Goal: Task Accomplishment & Management: Complete application form

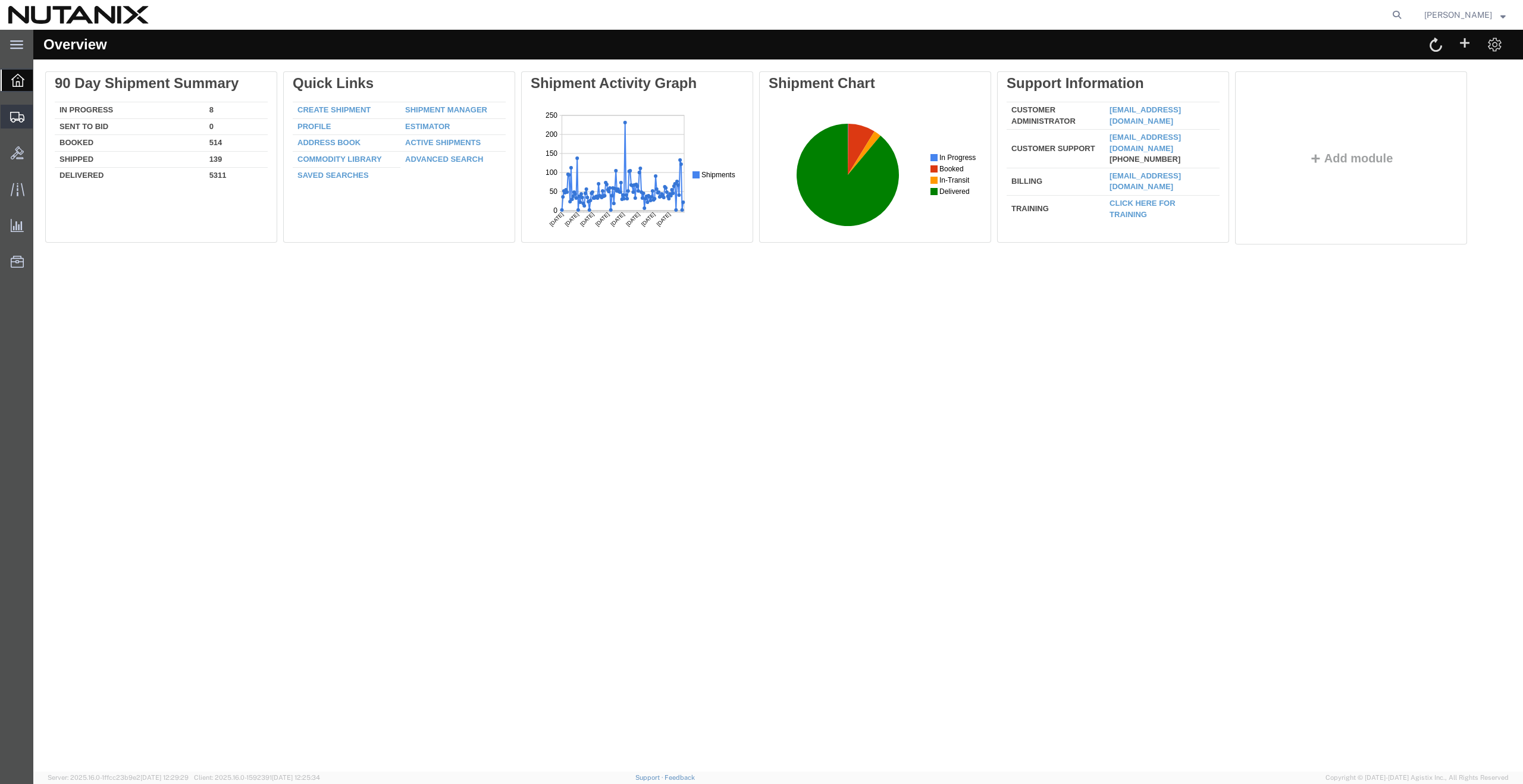
click at [0, 0] on span "Create from Template" at bounding box center [0, 0] width 0 height 0
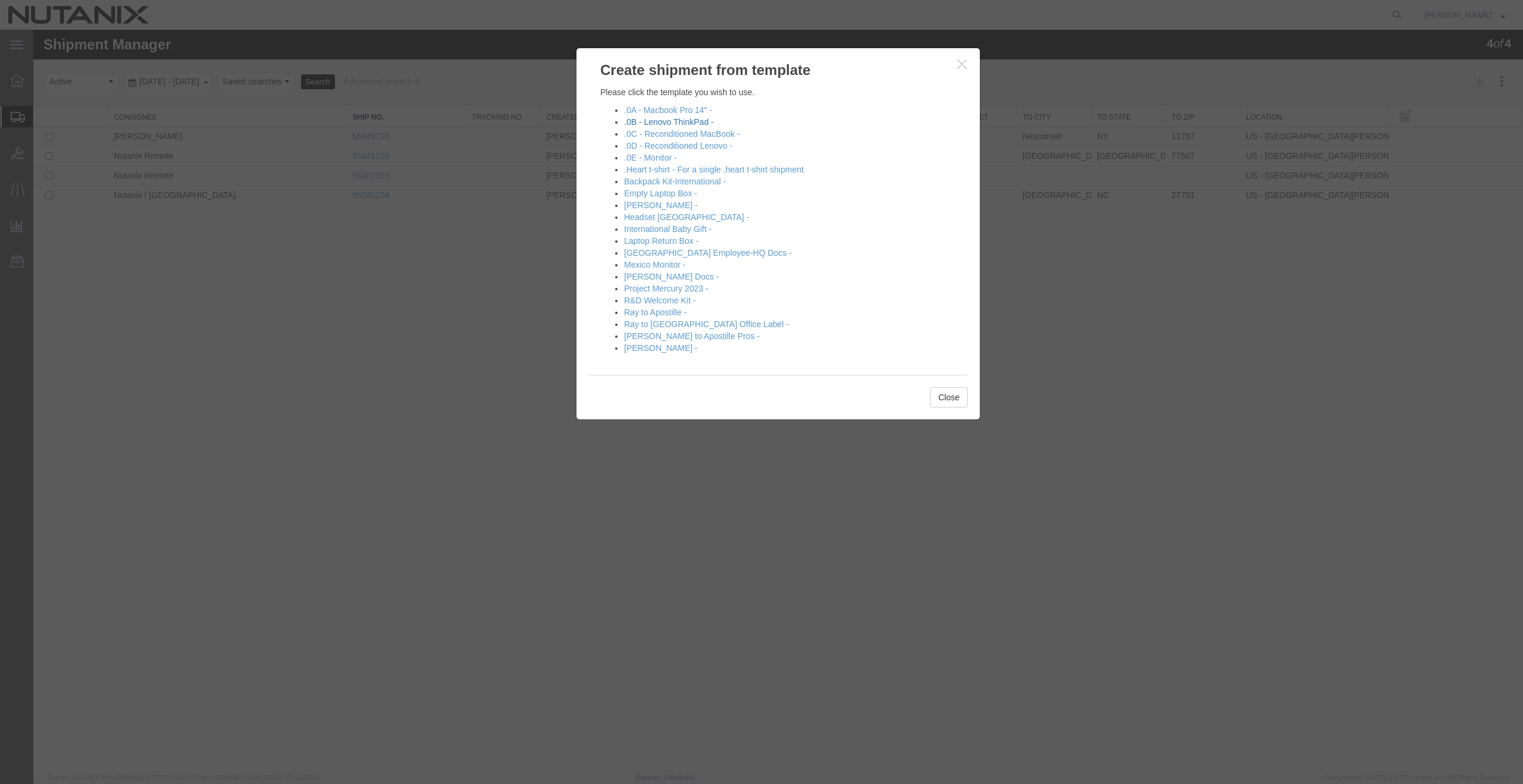
click at [700, 120] on link ".0B - Lenovo ThinkPad -" at bounding box center [669, 122] width 90 height 10
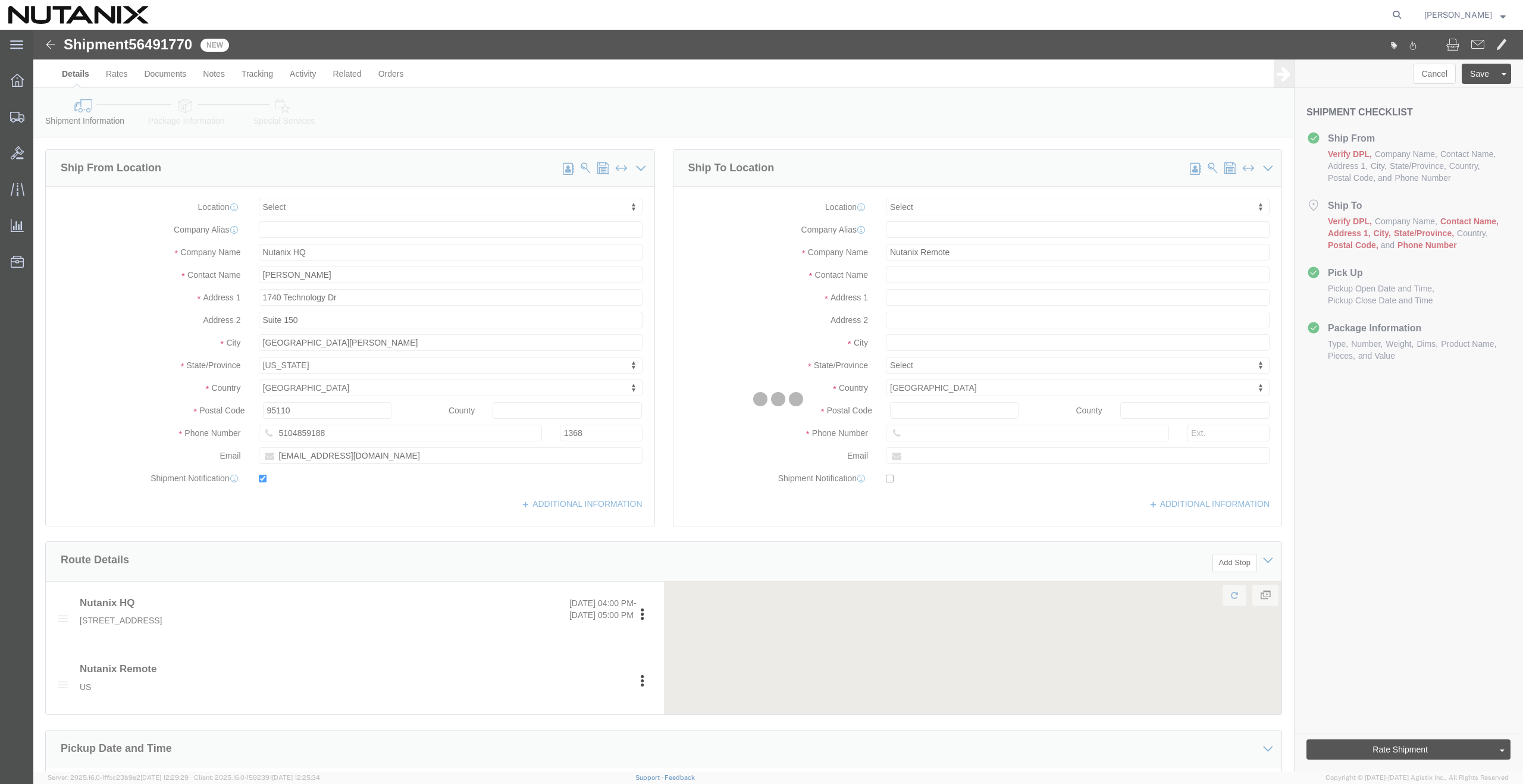
select select
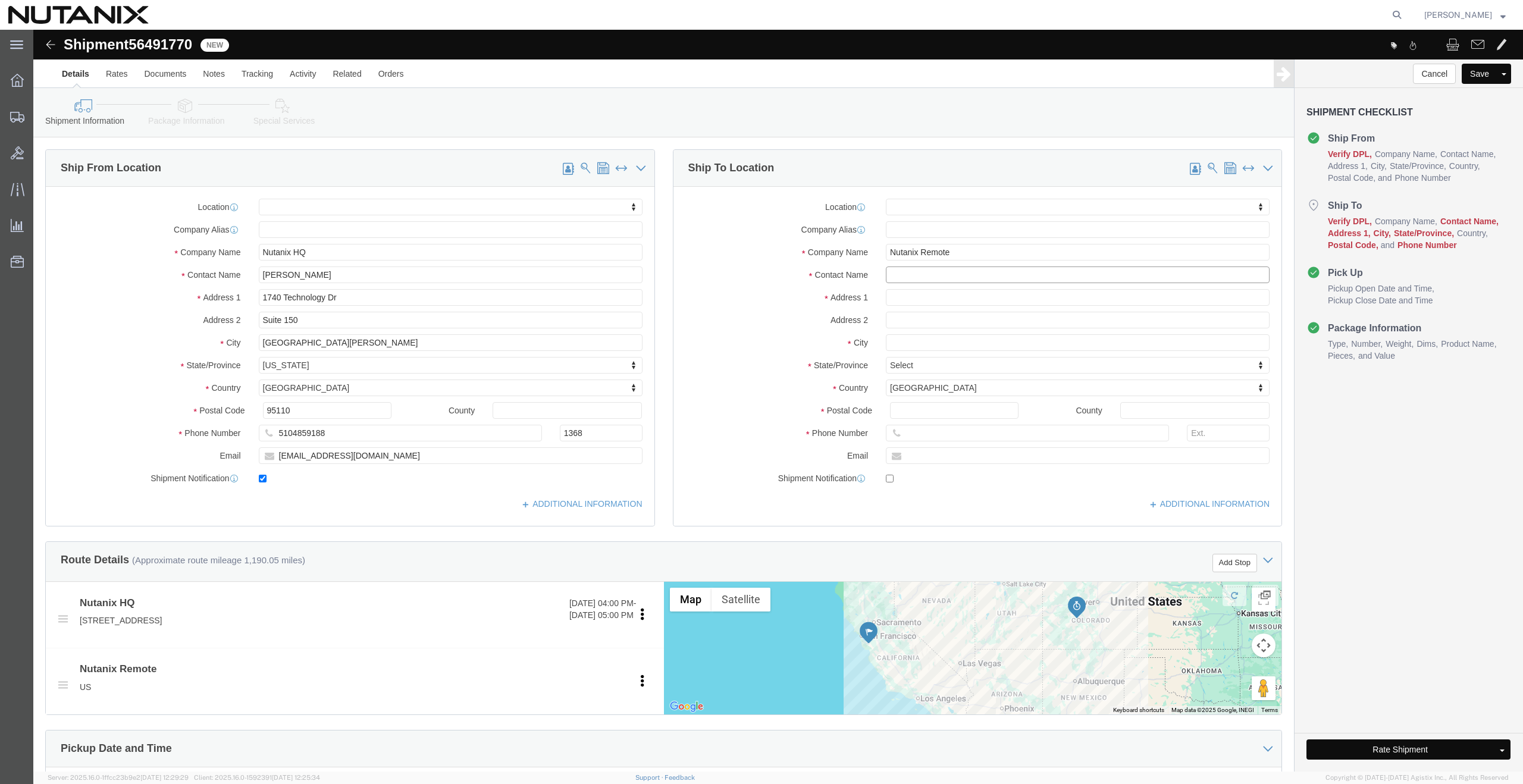
click input "text"
type input "fernan"
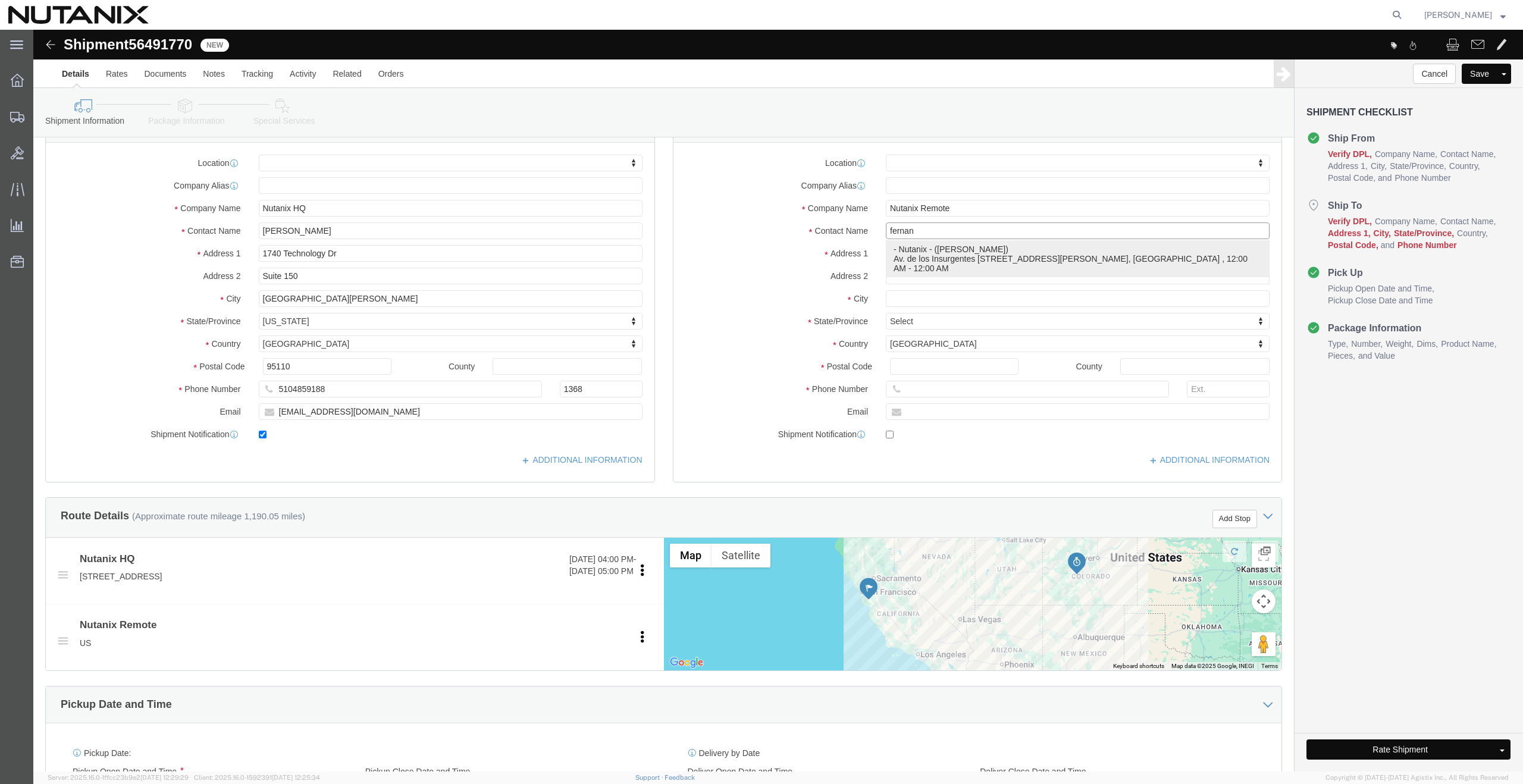
click p "- Nutanix - (Fernanda Velazquez) Av. de los Insurgentes Sur 1457 Piso 12, Insur…"
select select
type input "Nutanix"
type input "Fernanda Velazquez"
type input "Av. de los Insurgentes Sur 1457 Piso 12"
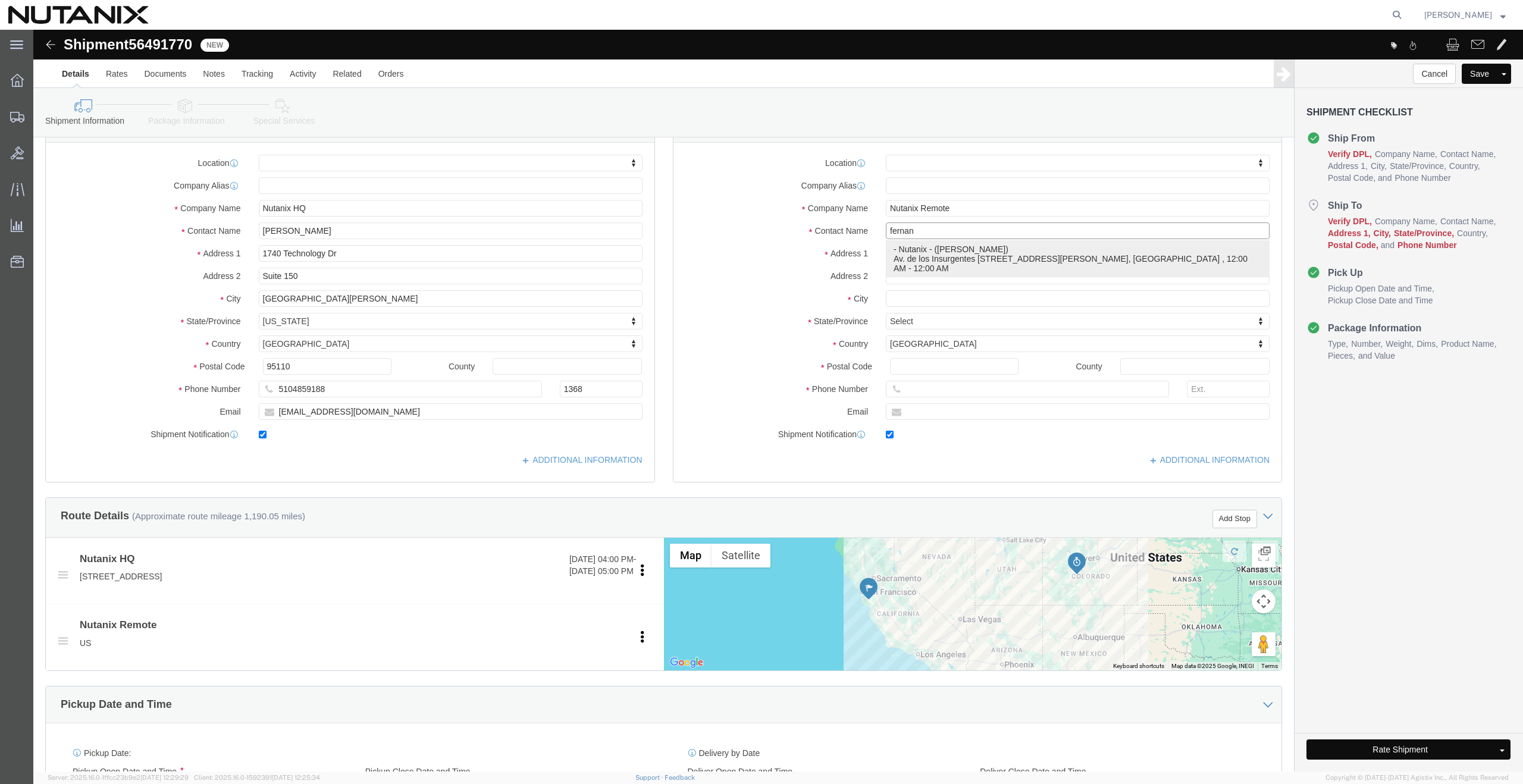
type input "Insurgentes Mixcoac, Benito Juárez"
type input "Mexico City"
select select "MX"
type input "03920"
type input "525519015450"
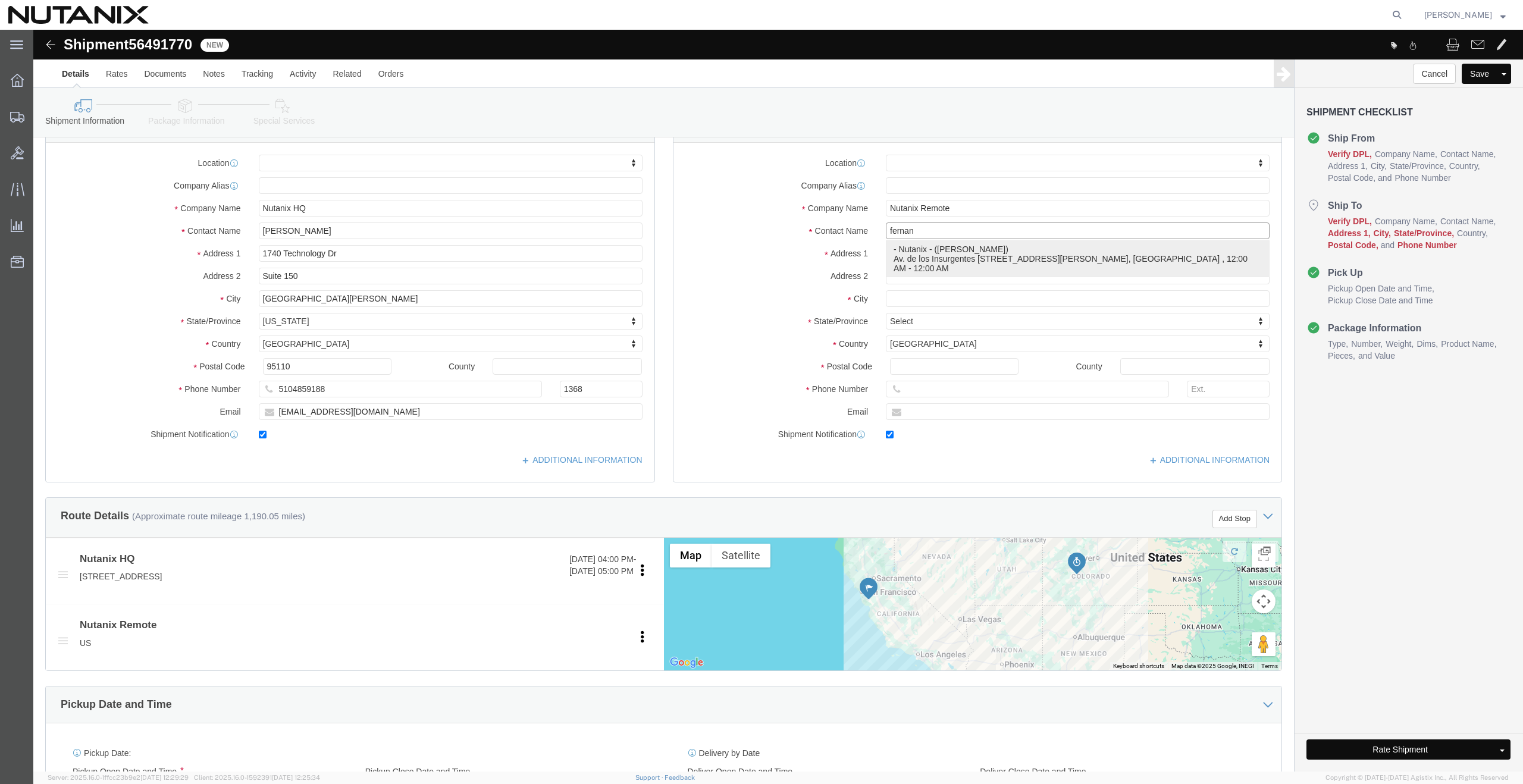
type input "fernanda.velazquez@nutanix.com"
checkbox input "true"
select select "MX"
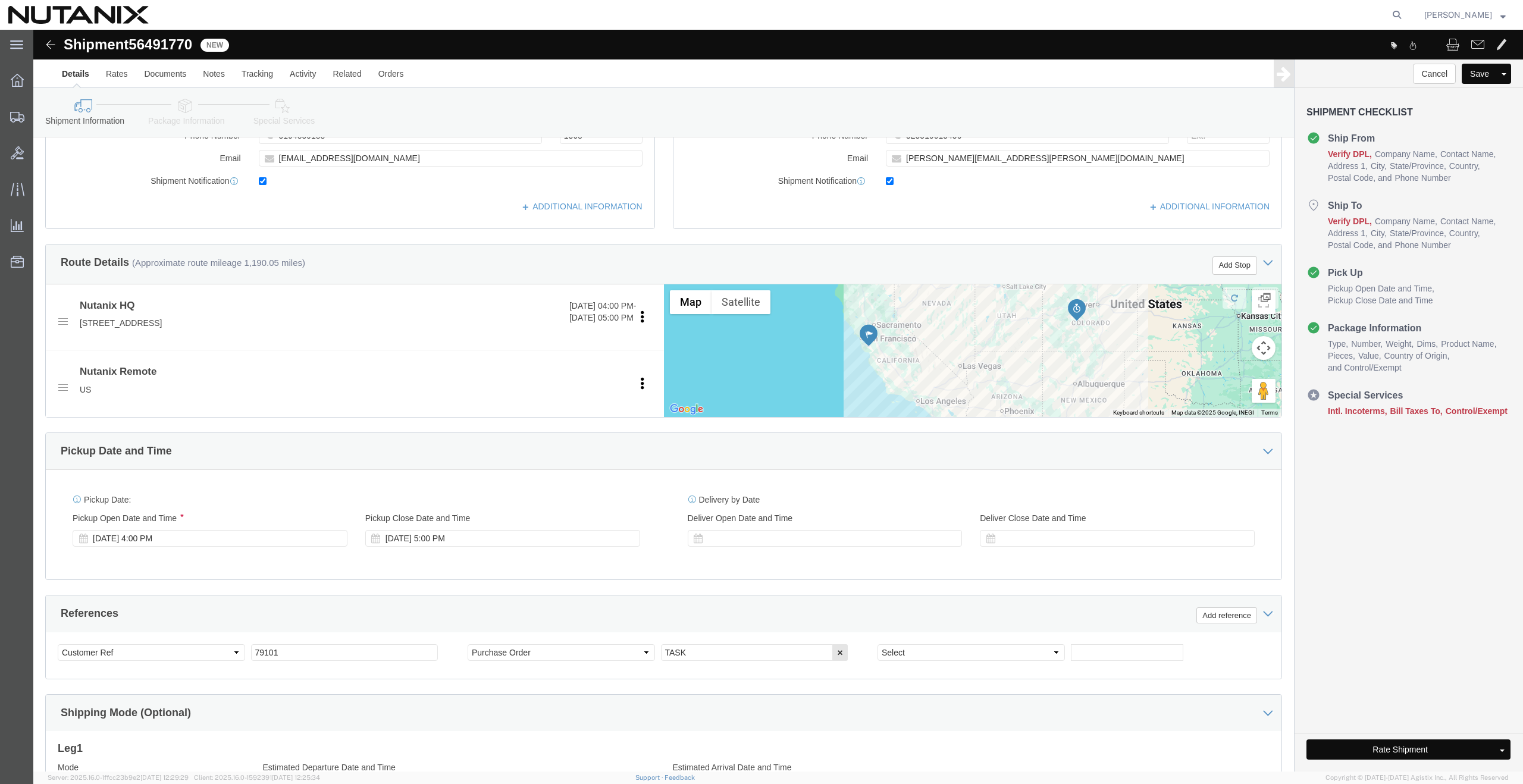
scroll to position [419, 0]
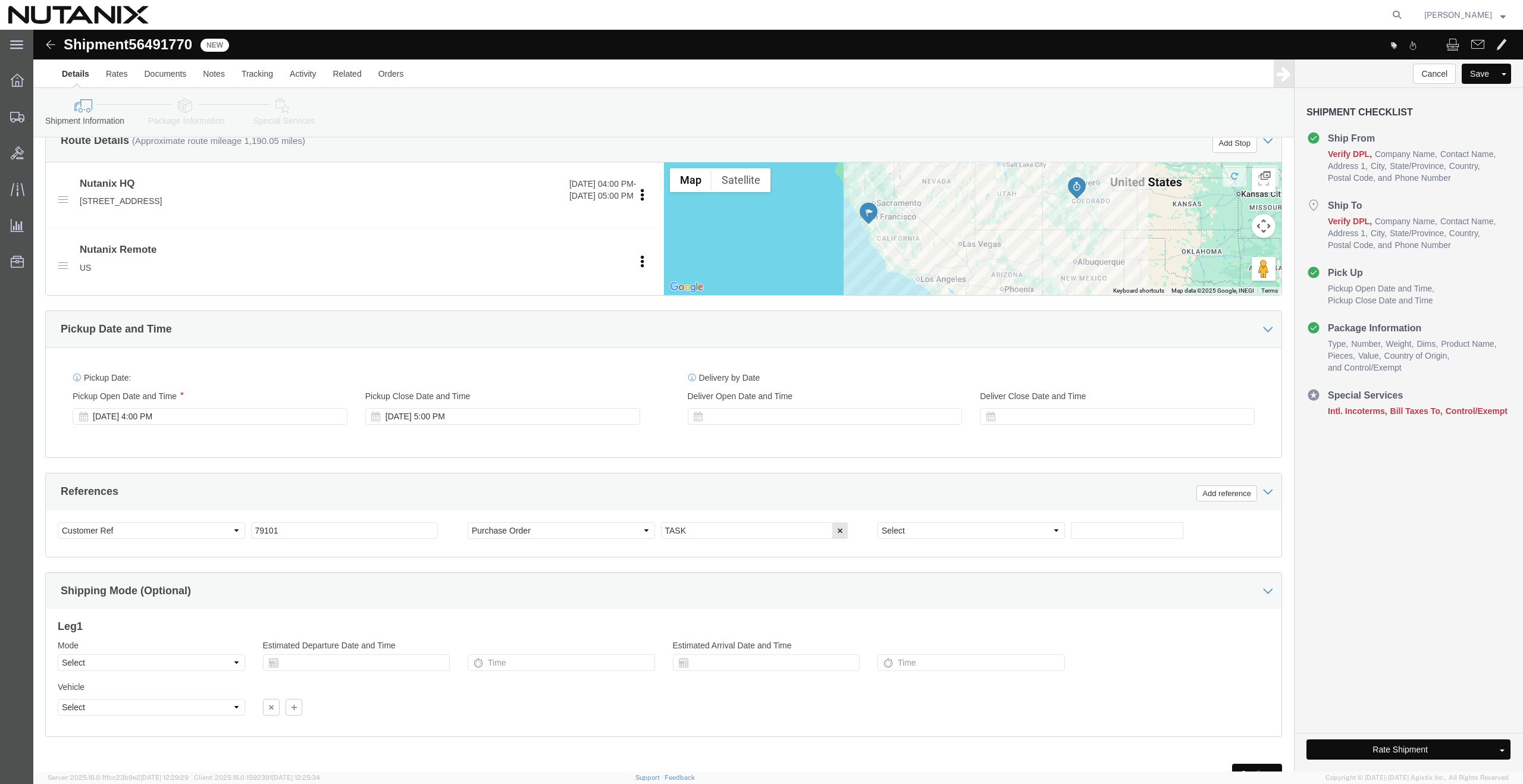
type input "Fernanda Velazquez"
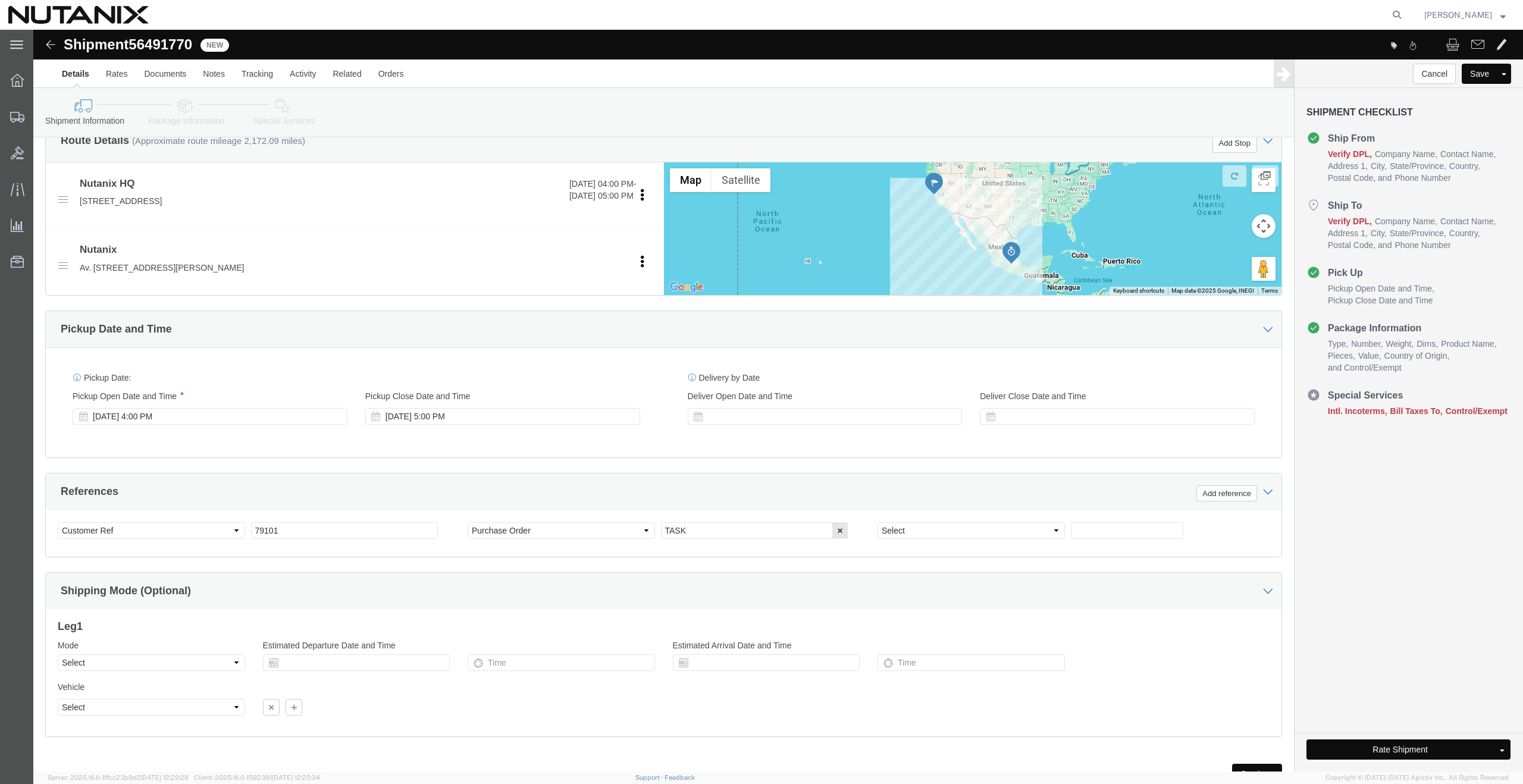
scroll to position [467, 0]
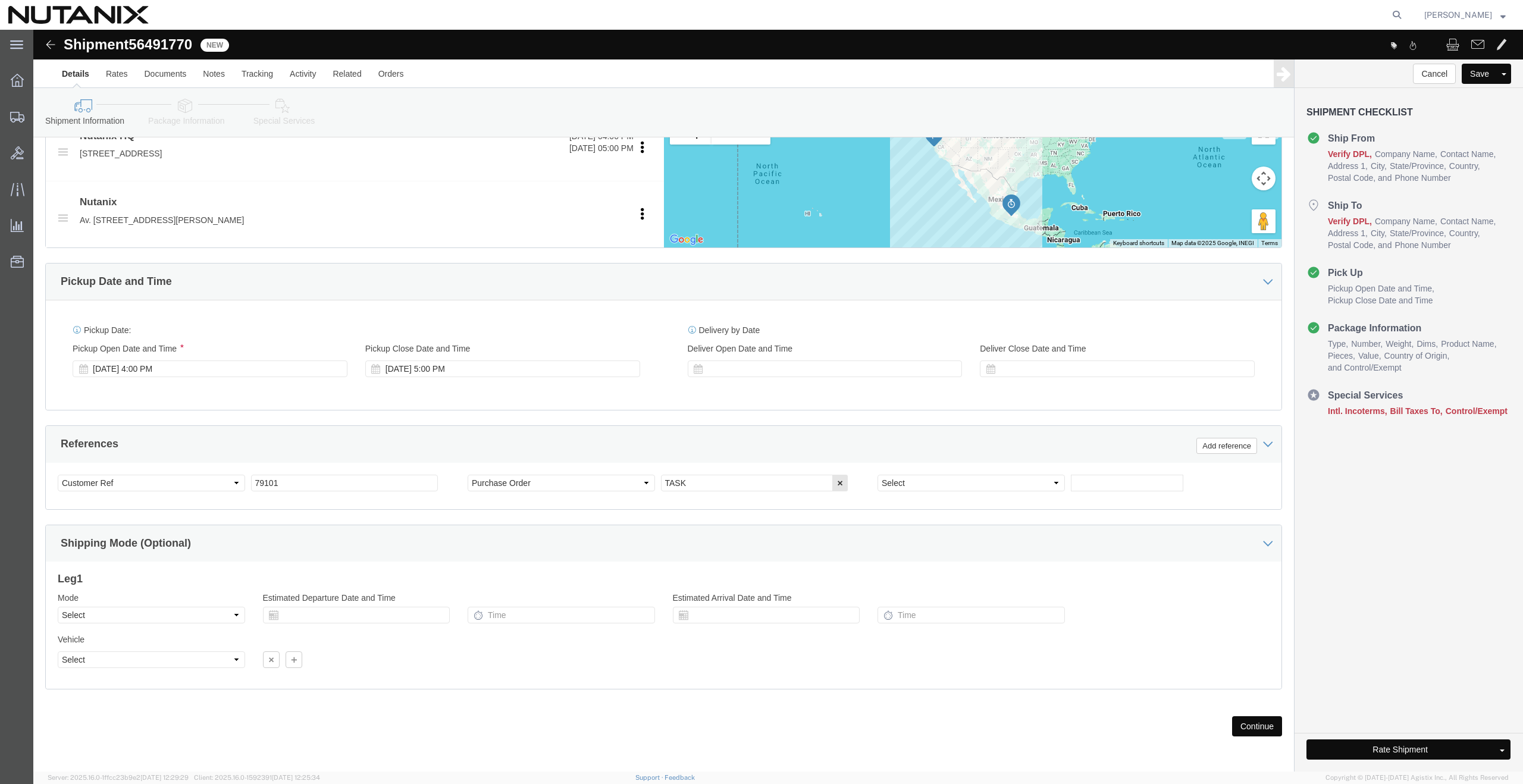
click icon
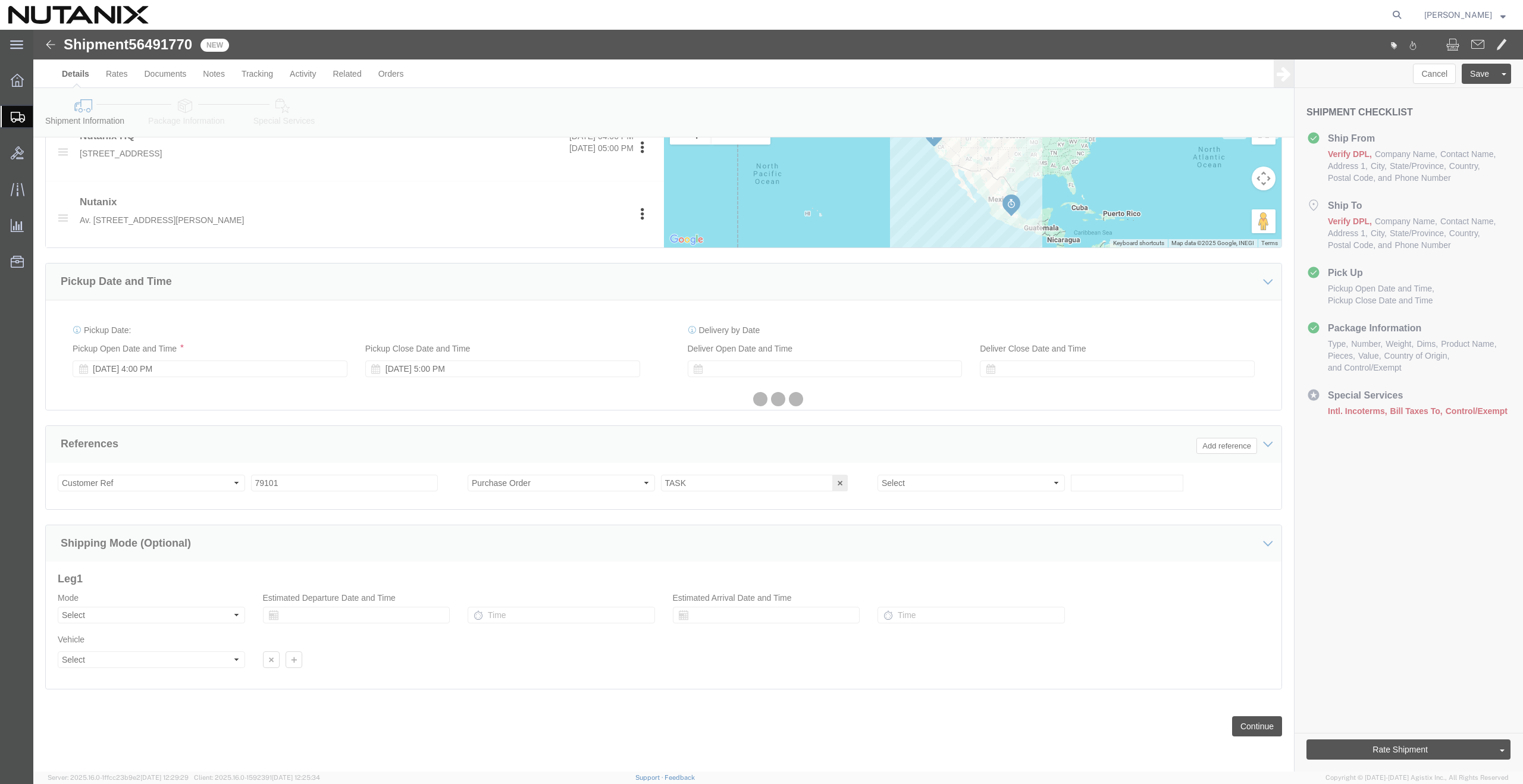
select select
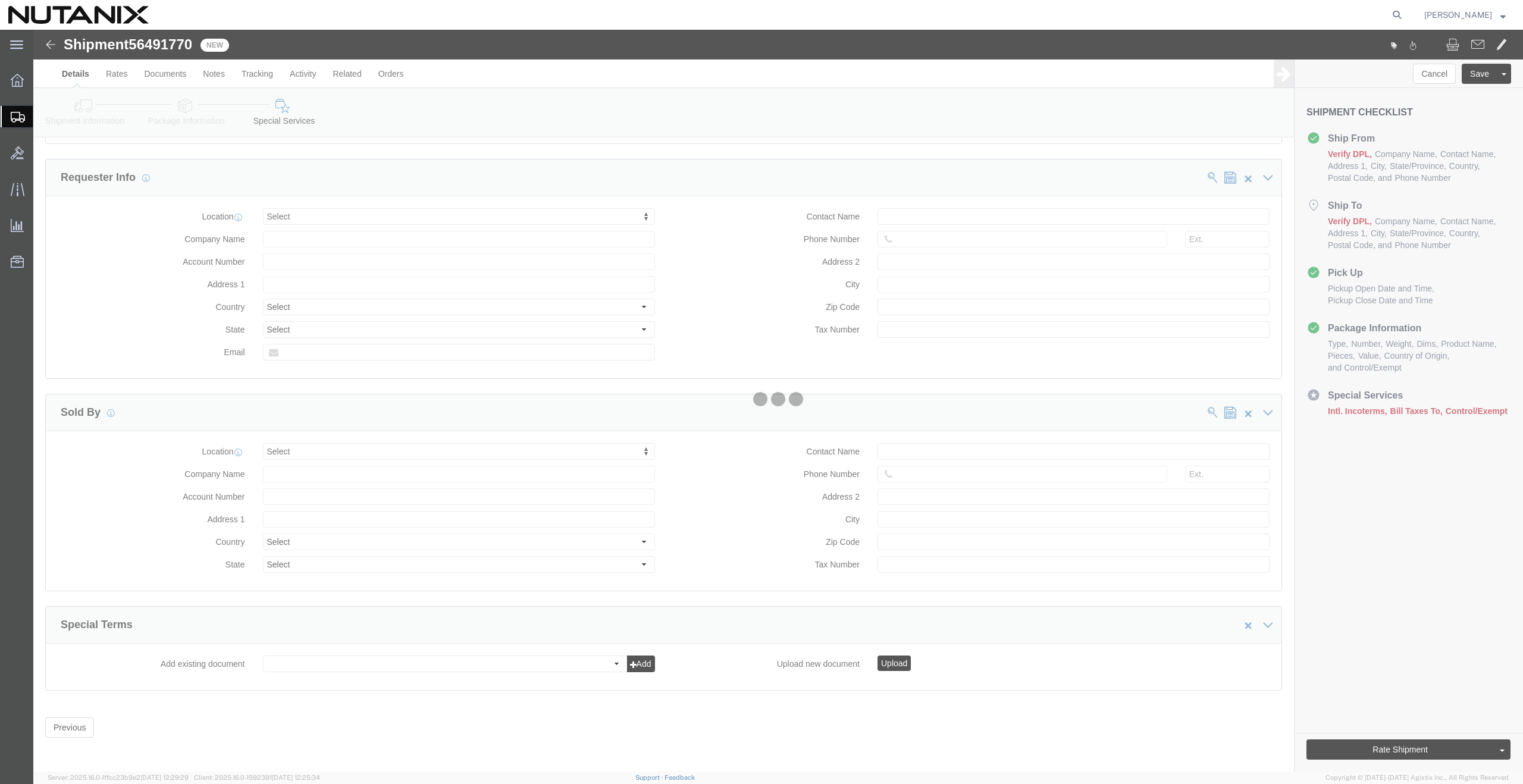
select select "COSTCENTER"
select select "48694"
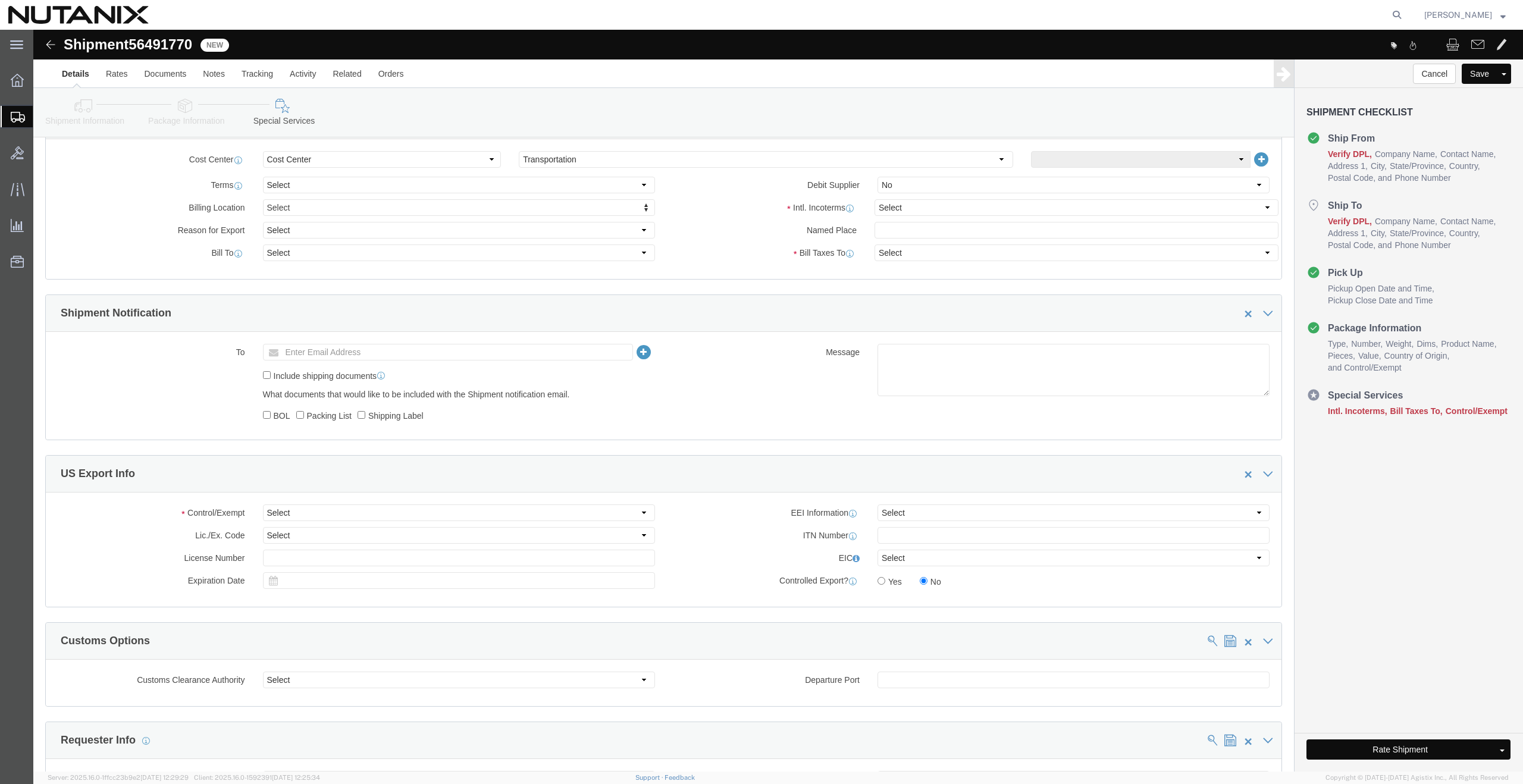
scroll to position [400, 0]
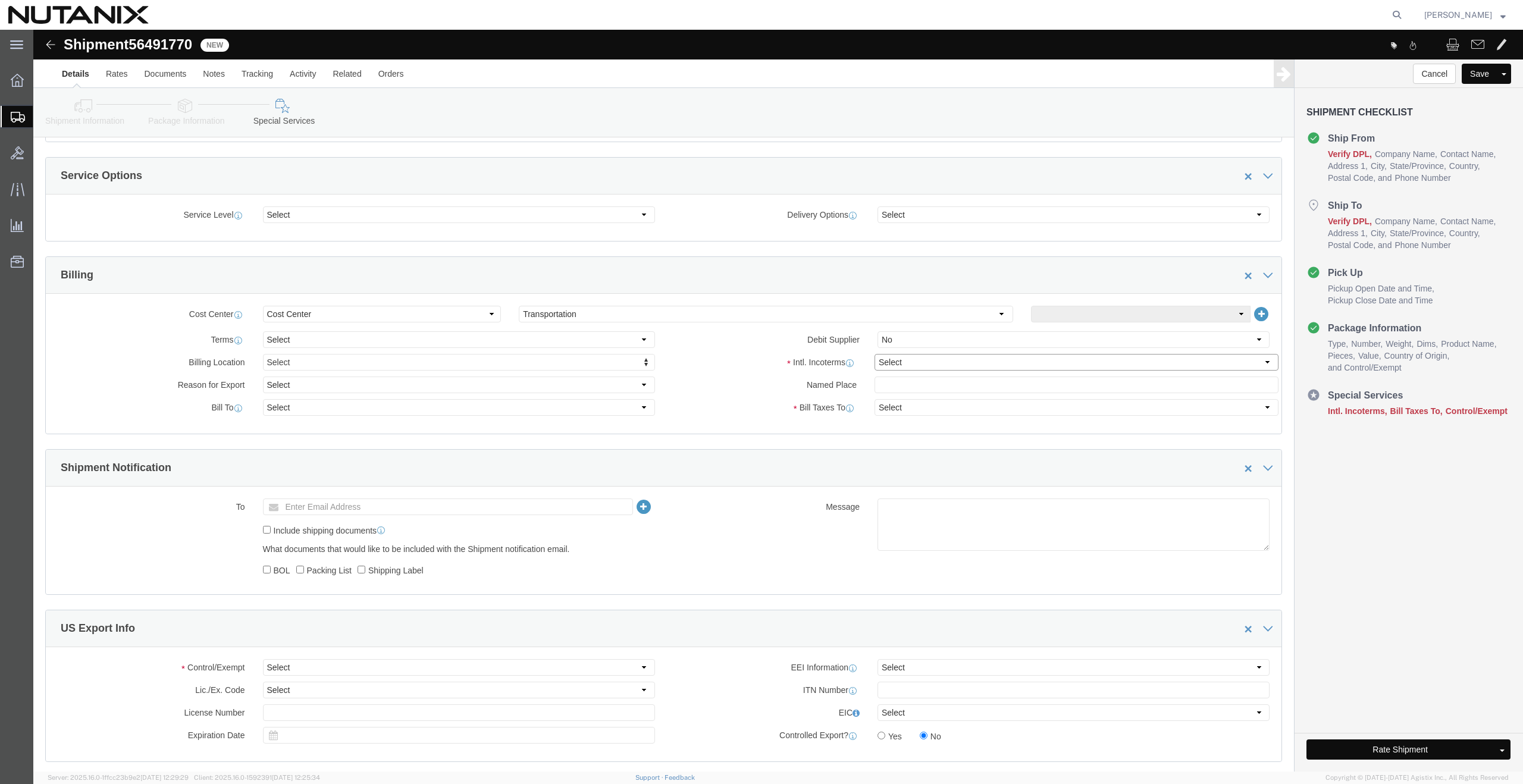
click select "Select Carriage Insurance Paid Carriage Paid To Cost and Freight Cost Insurance…"
select select "DDP"
click select "Select Carriage Insurance Paid Carriage Paid To Cost and Freight Cost Insurance…"
select select "SHIP"
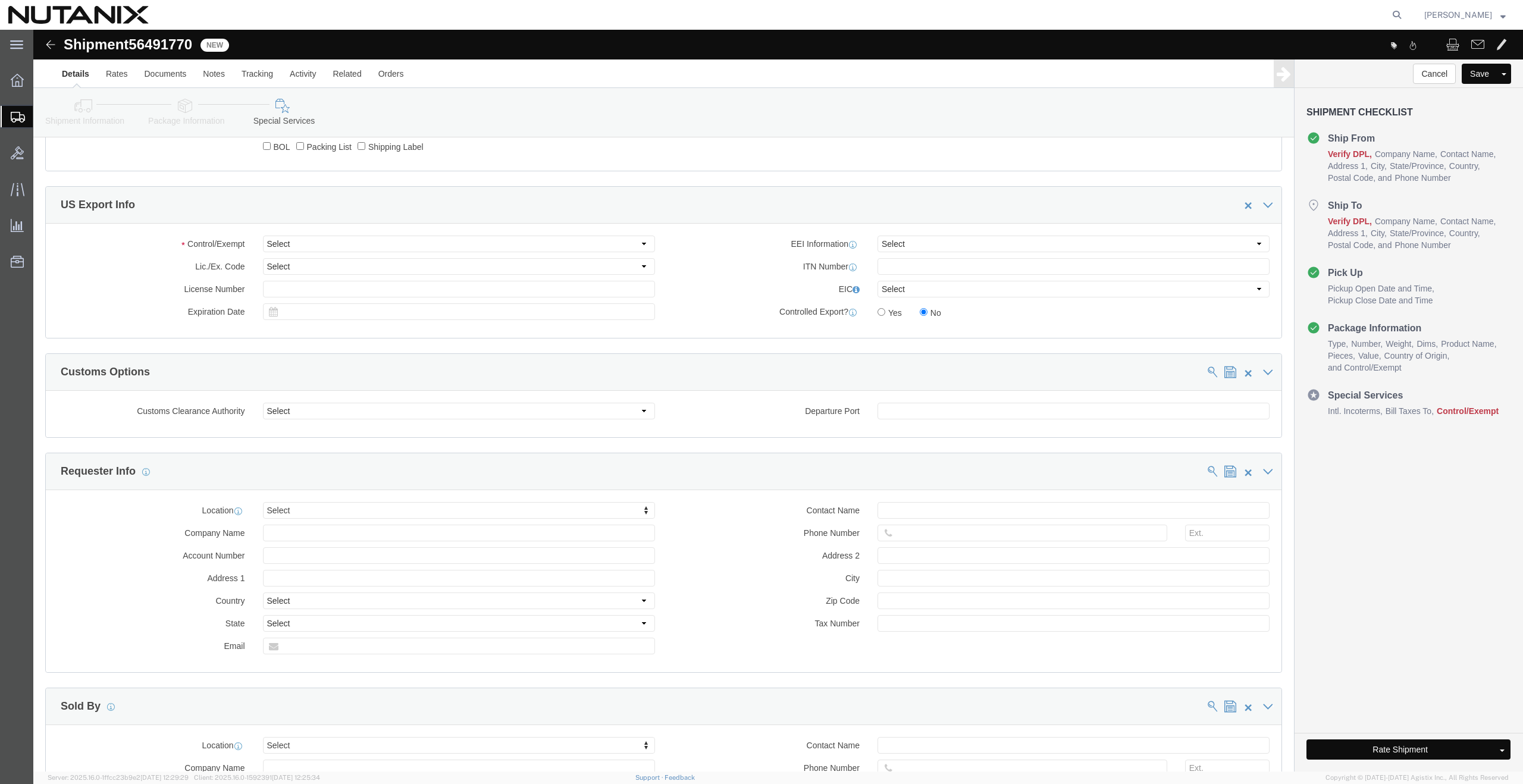
scroll to position [772, 0]
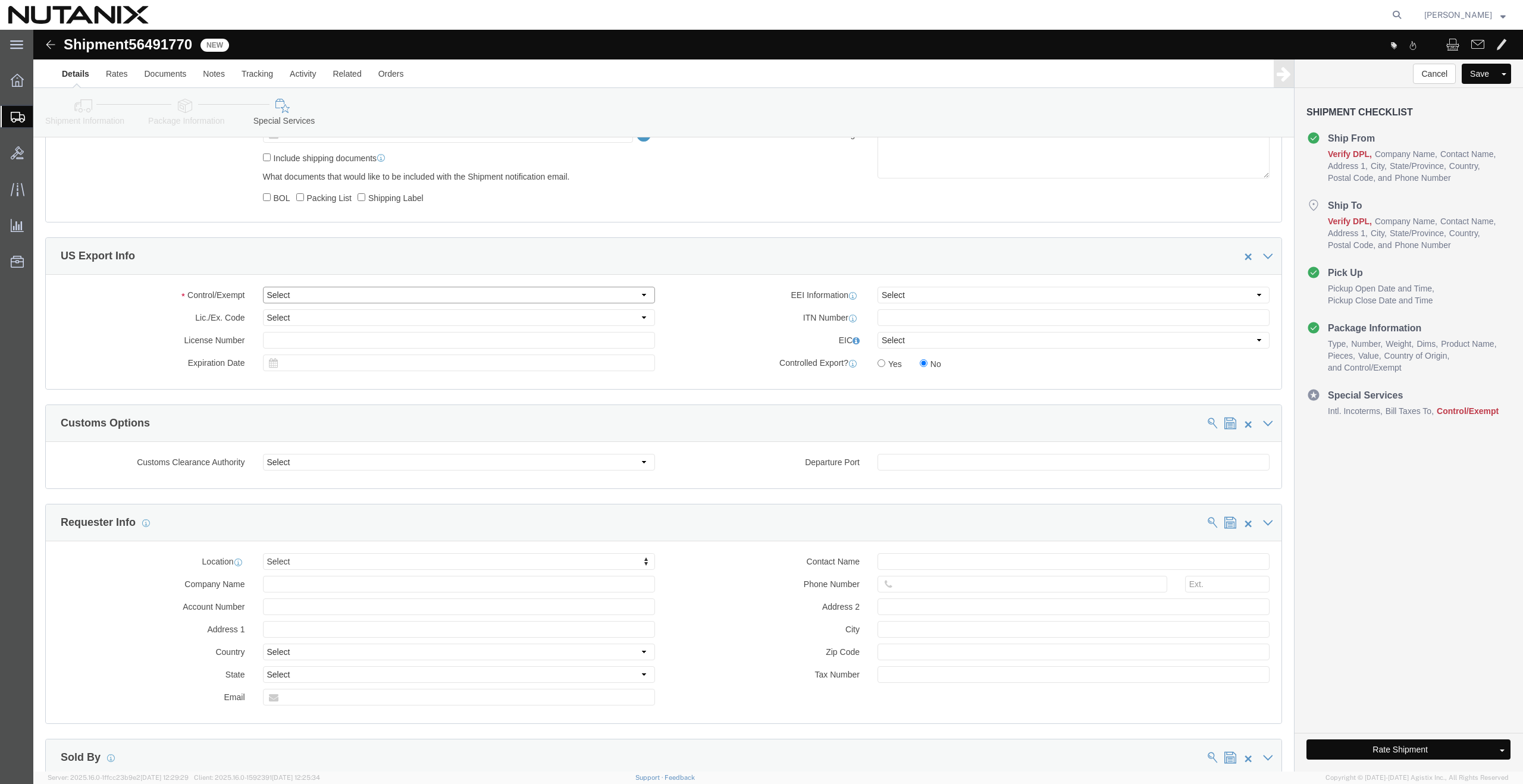
click select "Select ATF BIS DEA EPA FDA FTR ITAR OFAC Other (OPA)"
select select "FTR"
click select "Select ATF BIS DEA EPA FDA FTR ITAR OFAC Other (OPA)"
click select "Select 30.2(d)(2) 30.36 30.37(a) 30.37(f) 30.37(g) 30.37(h) 30.37(i) 30.37(j) 3…"
select select "30.37(a)"
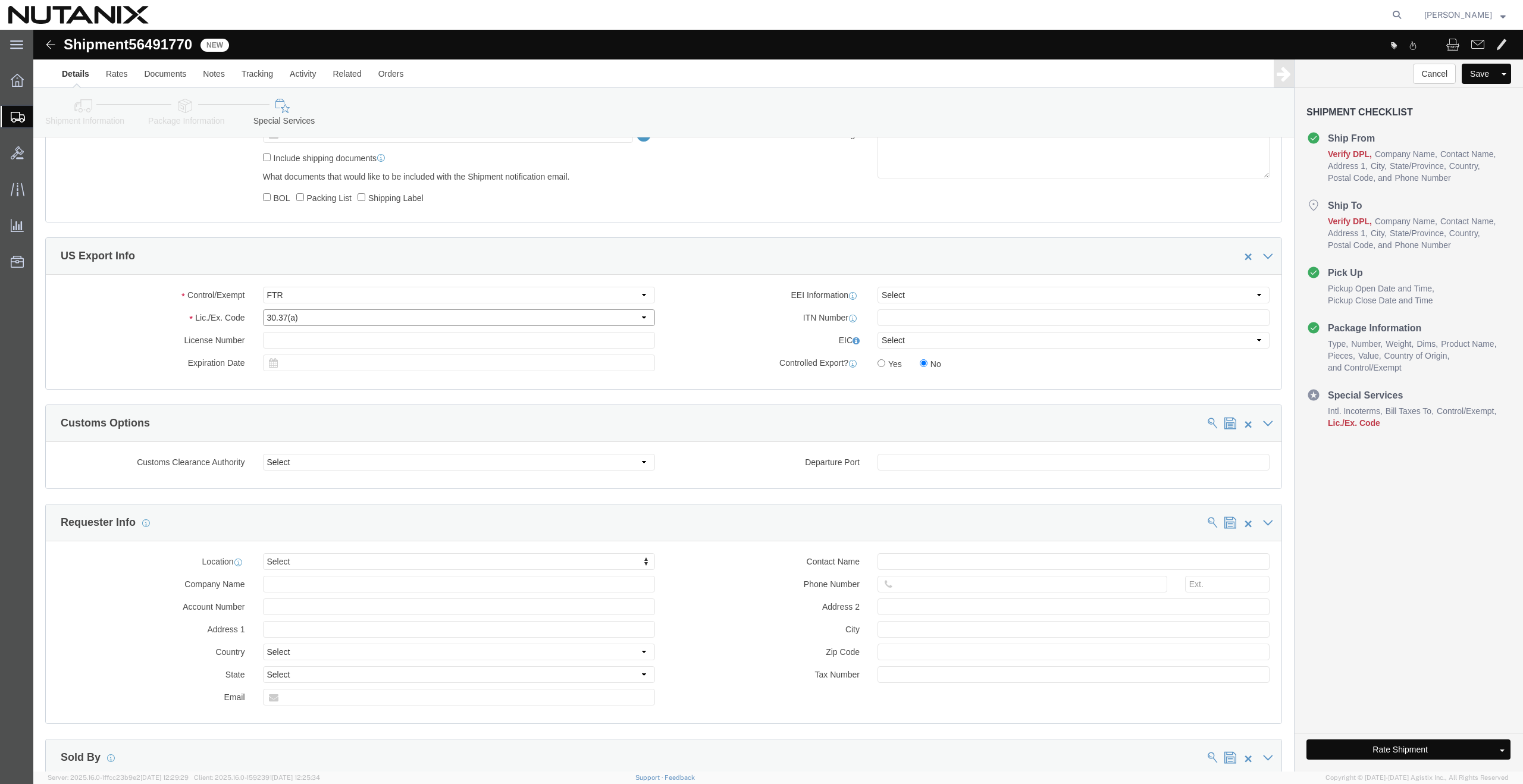
click select "Select 30.2(d)(2) 30.36 30.37(a) 30.37(f) 30.37(g) 30.37(h) 30.37(i) 30.37(j) 3…"
click link "Shipment Information"
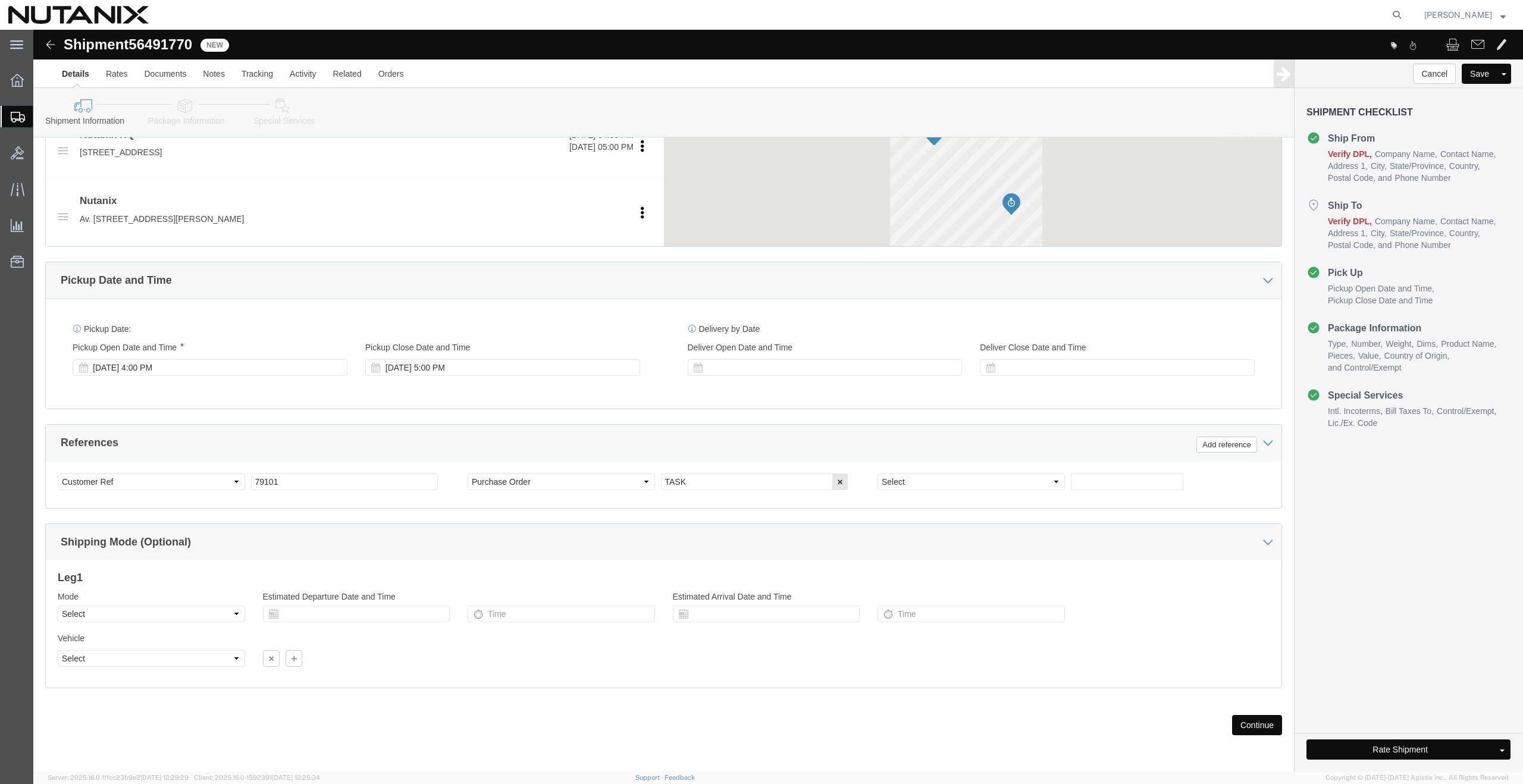
scroll to position [467, 0]
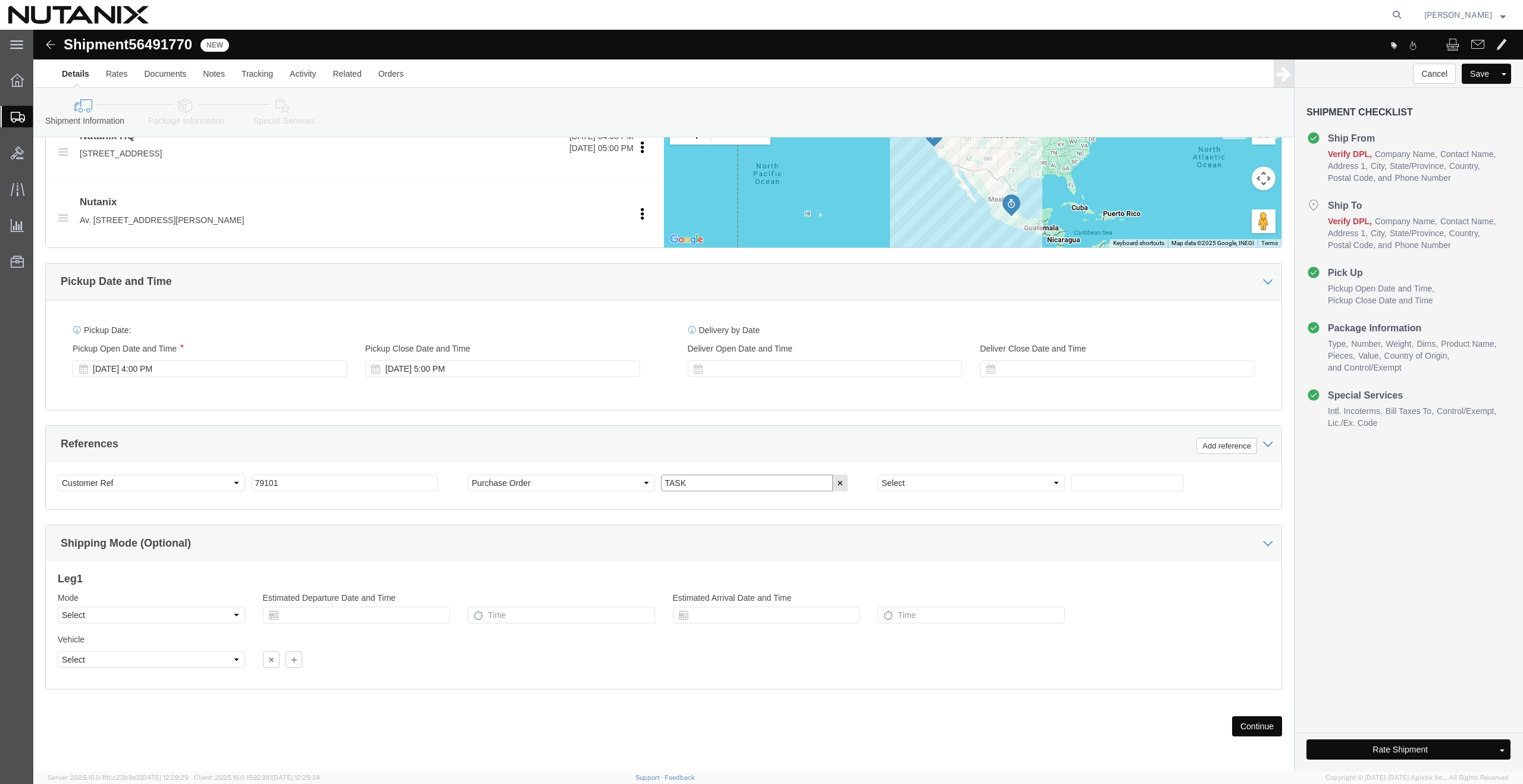
drag, startPoint x: 655, startPoint y: 454, endPoint x: 573, endPoint y: 450, distance: 82.1
click div "Select Account Type Activity ID Airline Appointment Number ASN Batch Request # …"
paste input "INC1062387"
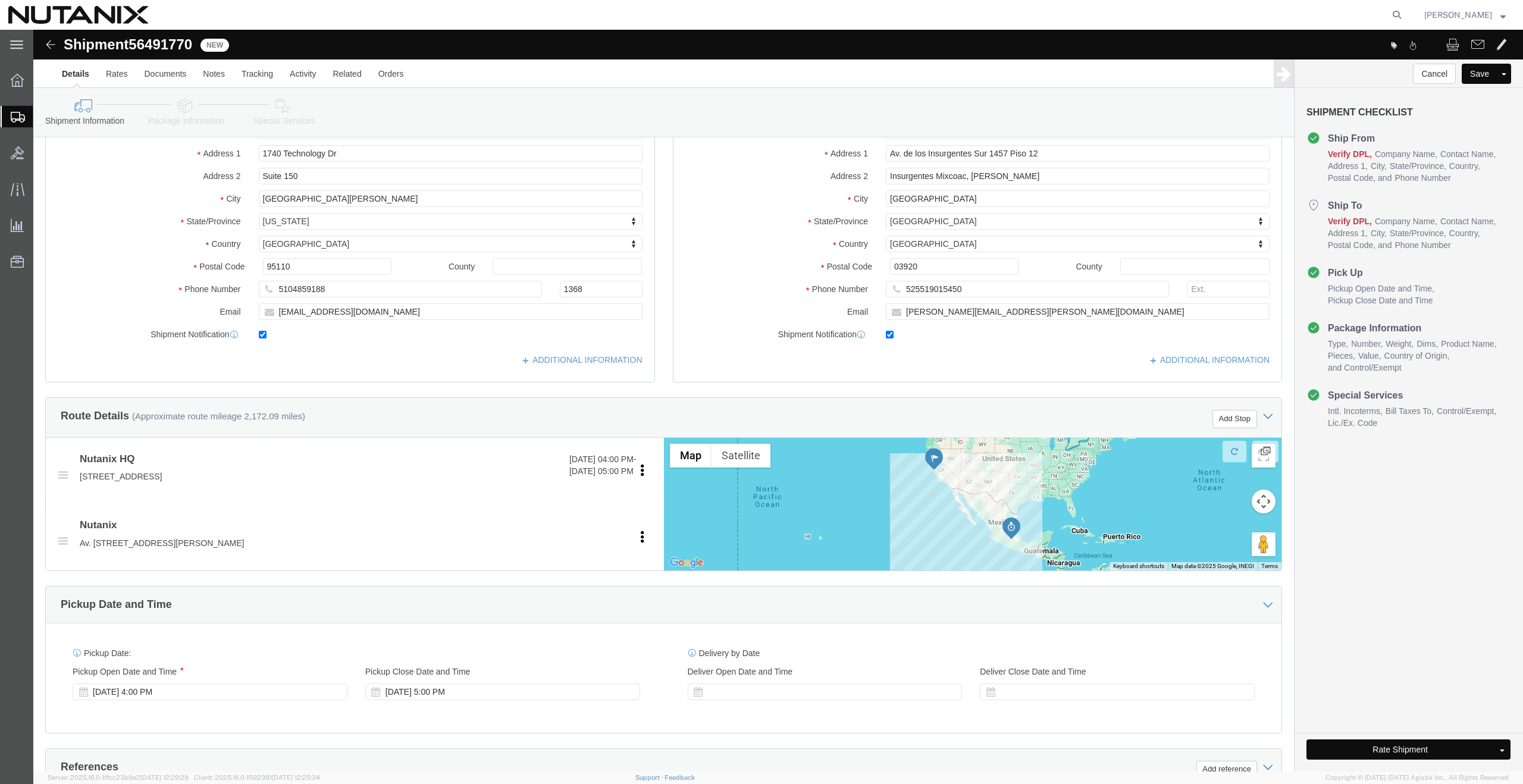
scroll to position [152, 0]
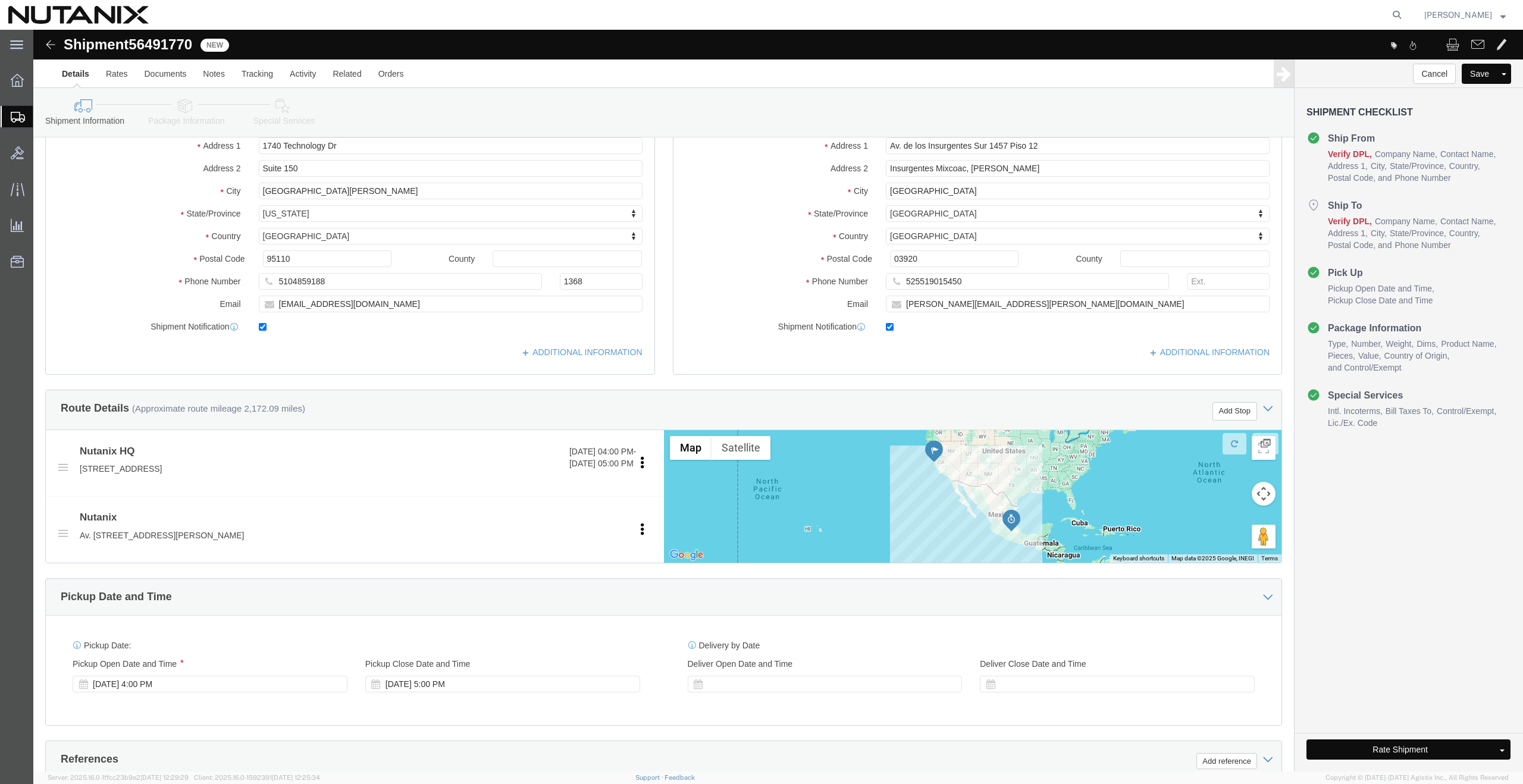
type input "INC1062387"
click button "Rate Shipment"
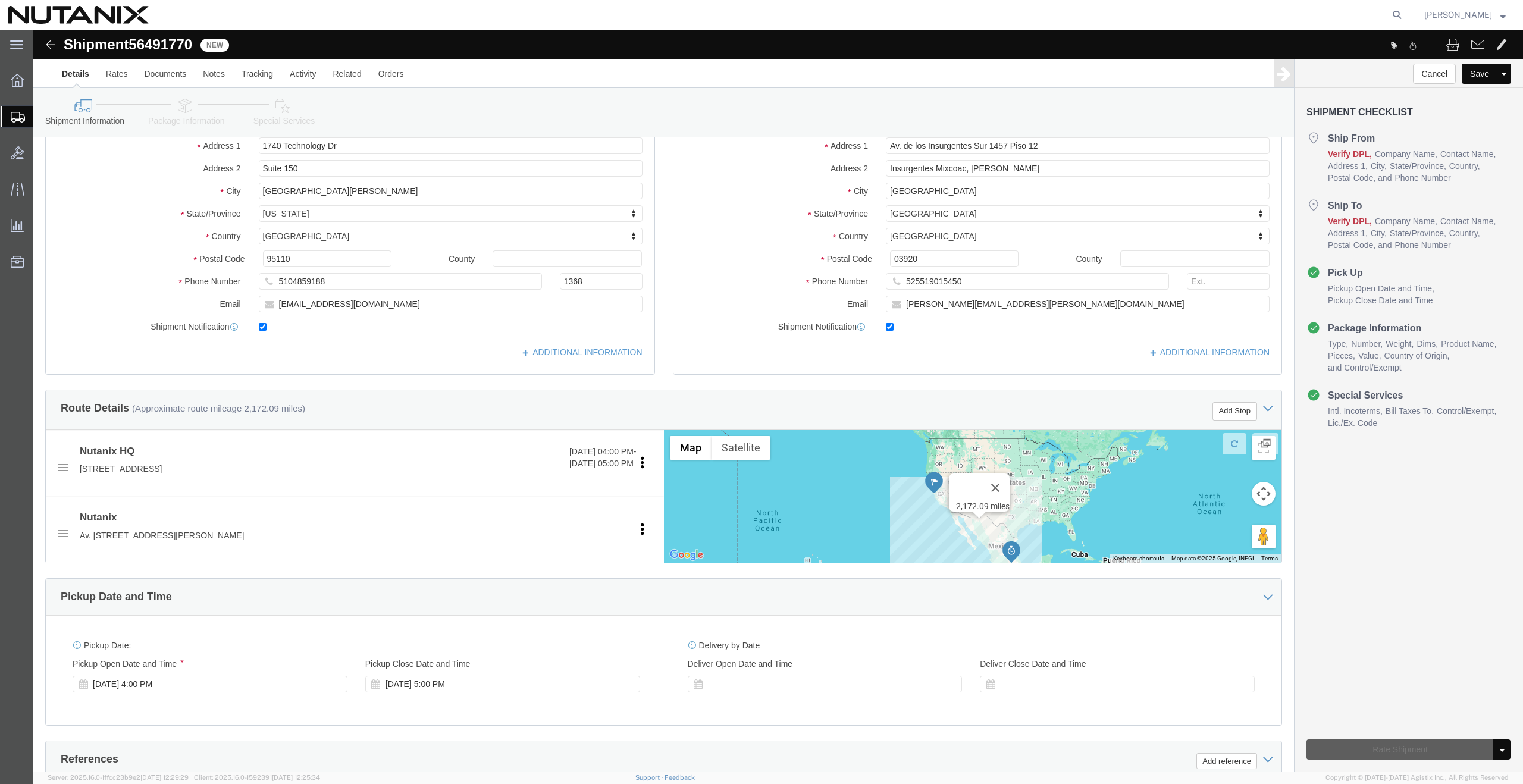
scroll to position [129, 0]
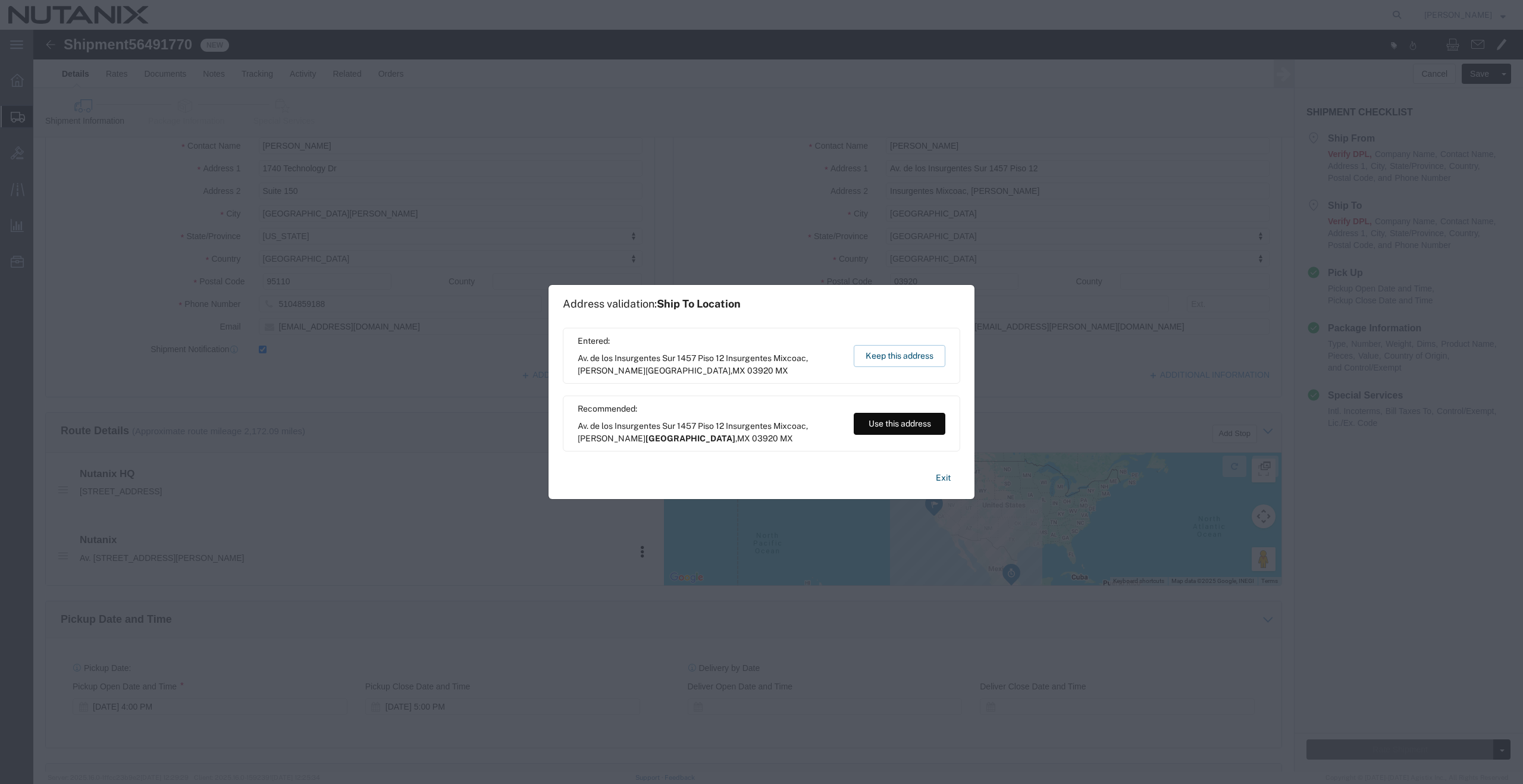
click at [899, 419] on button "Use this address" at bounding box center [899, 424] width 91 height 22
type input "Ciudad de México"
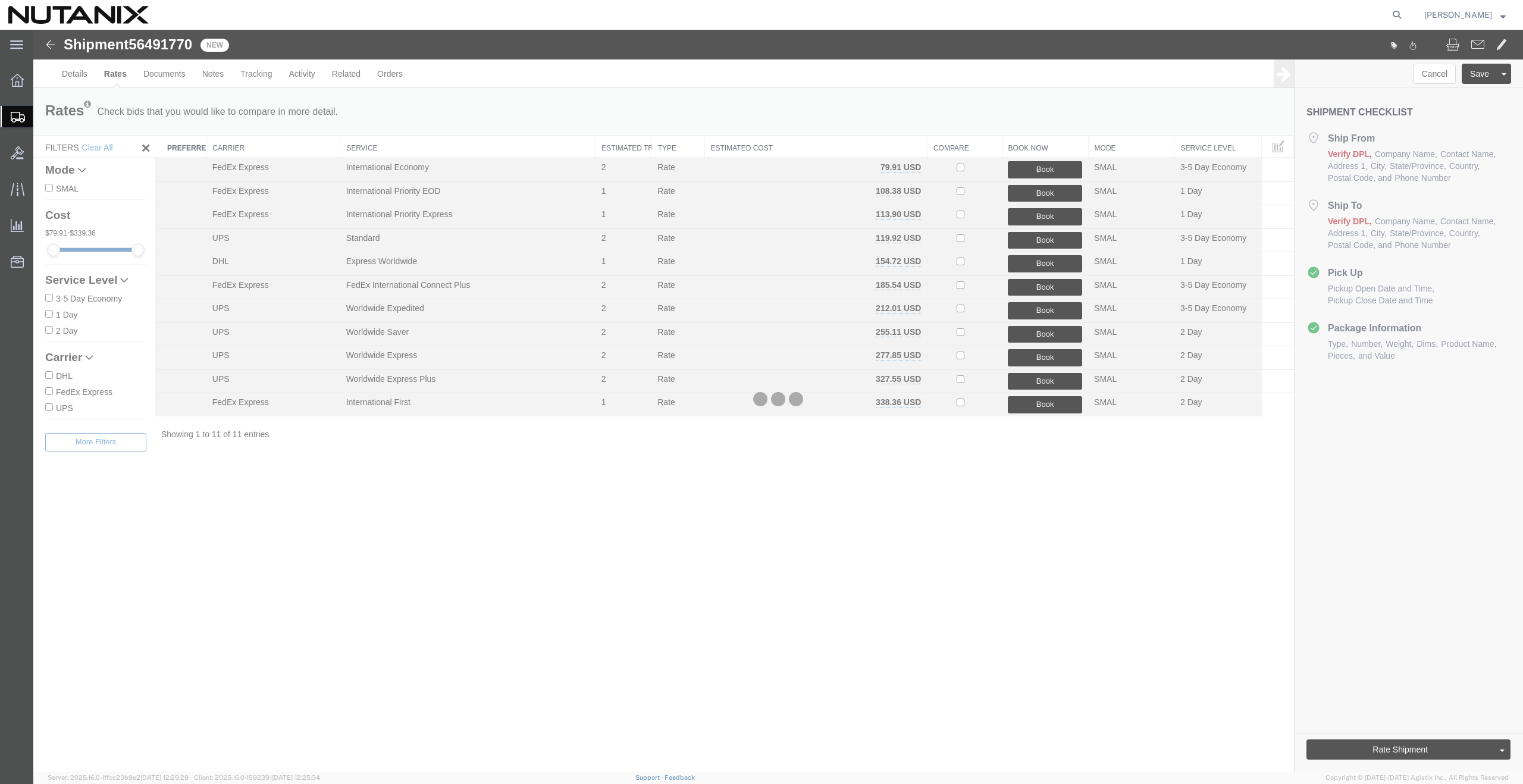
scroll to position [0, 0]
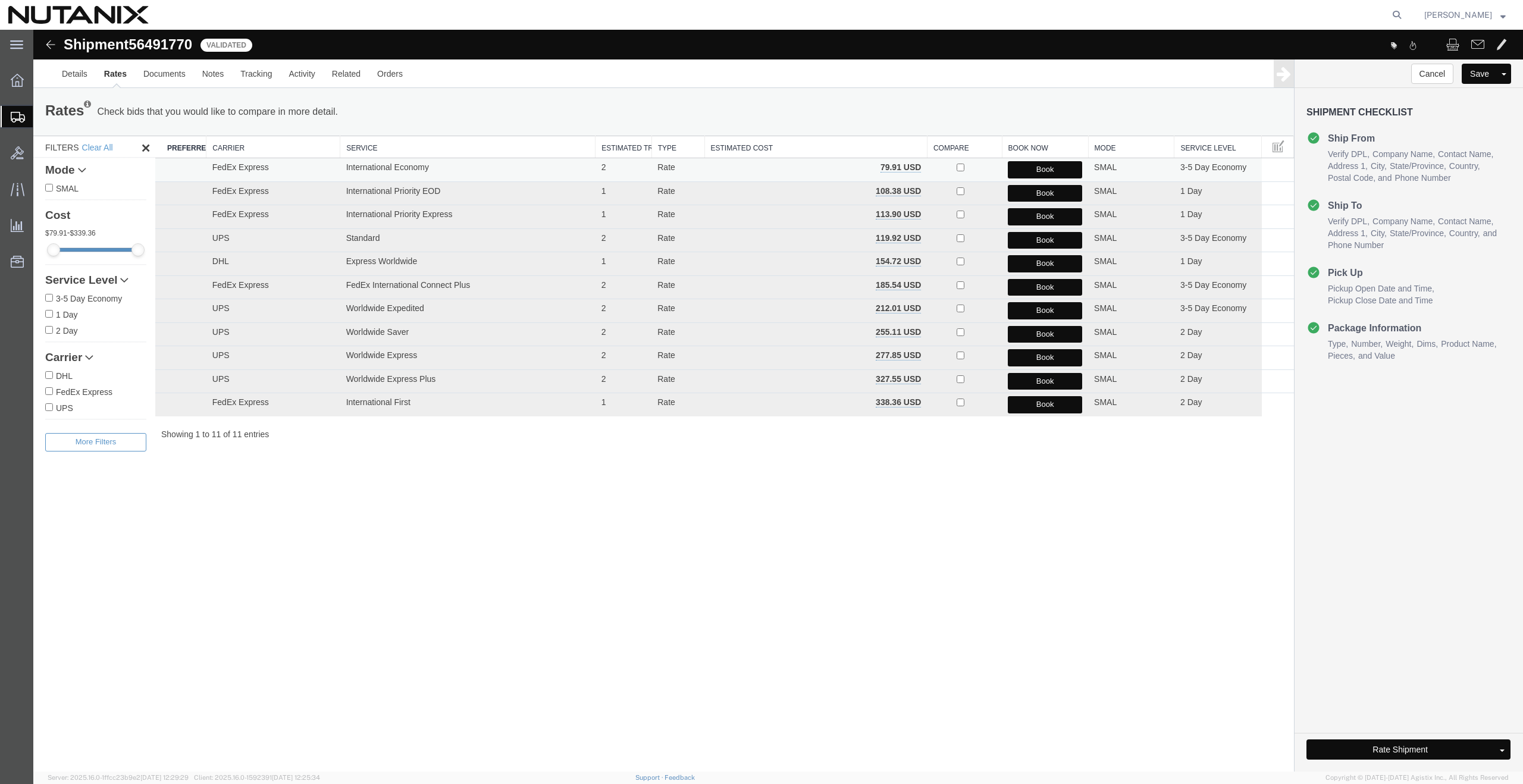
click at [1041, 167] on button "Book" at bounding box center [1045, 169] width 74 height 17
click at [1030, 167] on button "Book" at bounding box center [1045, 169] width 74 height 17
click at [1036, 166] on button "Book" at bounding box center [1045, 169] width 74 height 17
click at [74, 76] on link "Details" at bounding box center [74, 74] width 42 height 29
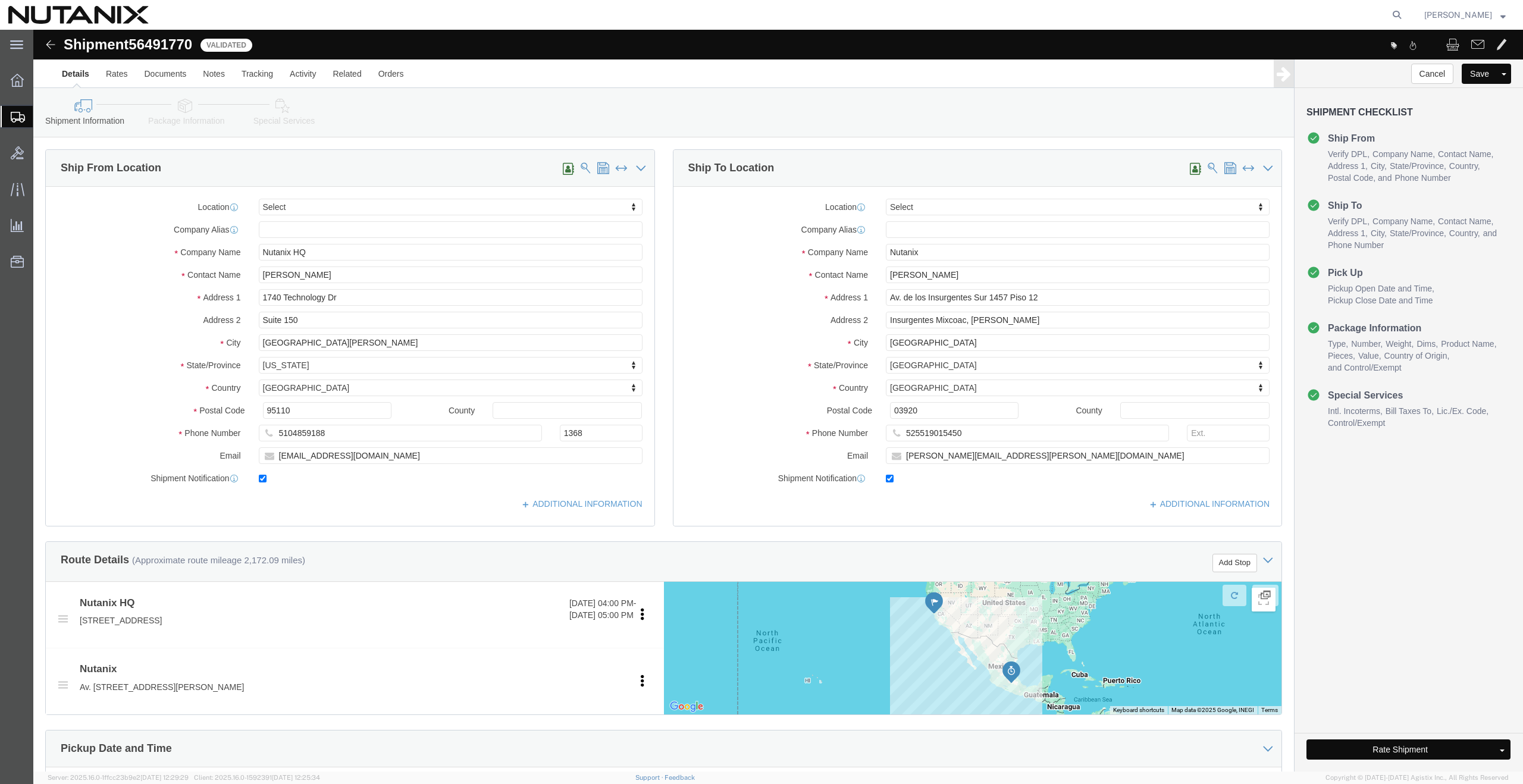
click button "Rate Shipment"
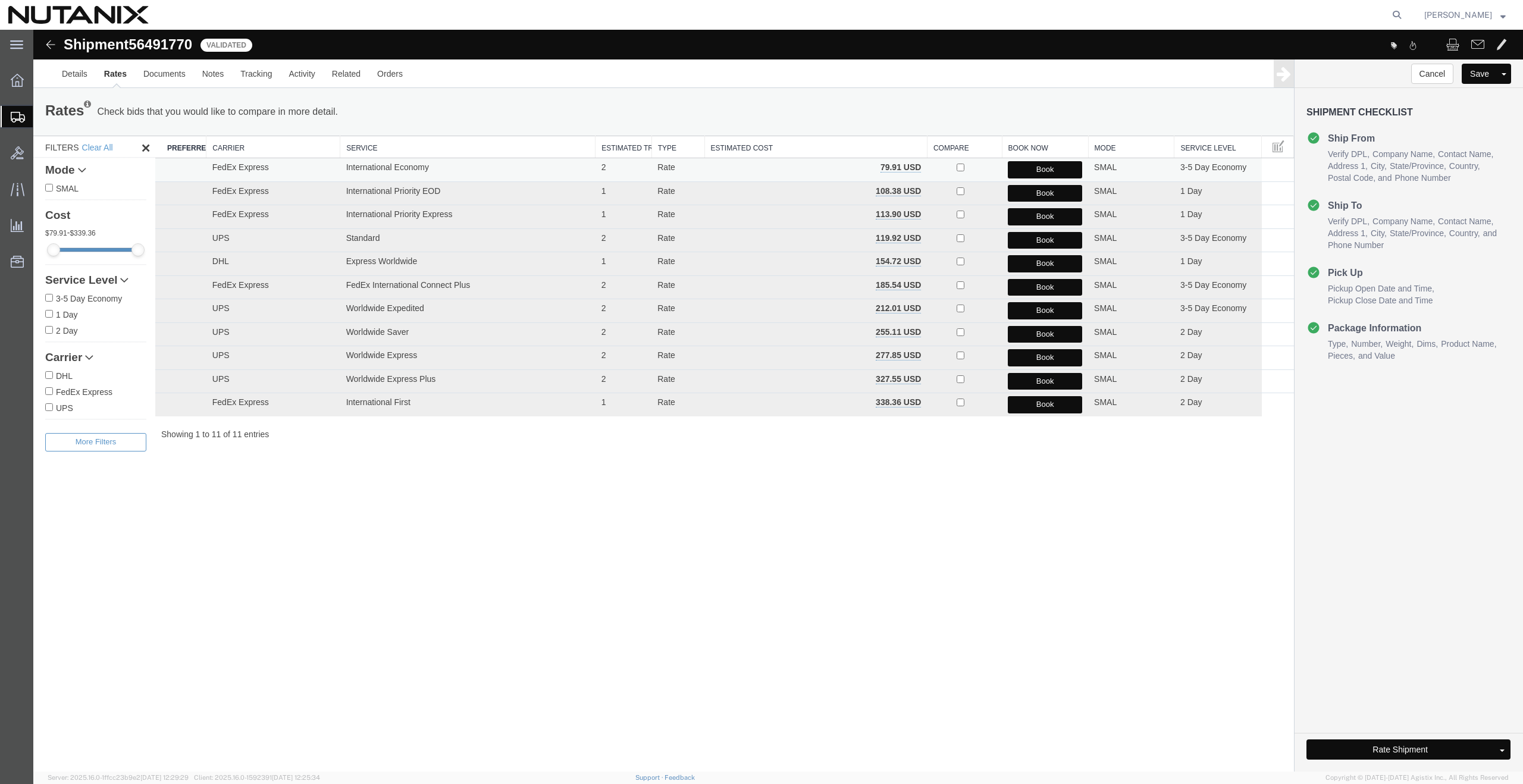
click at [1048, 167] on button "Book" at bounding box center [1045, 169] width 74 height 17
click at [153, 48] on span "56491770" at bounding box center [160, 44] width 63 height 16
copy span "56491770"
